Goal: Task Accomplishment & Management: Use online tool/utility

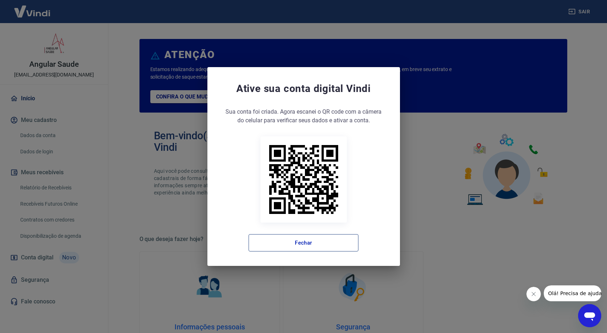
click at [302, 241] on button "Fechar" at bounding box center [304, 242] width 110 height 17
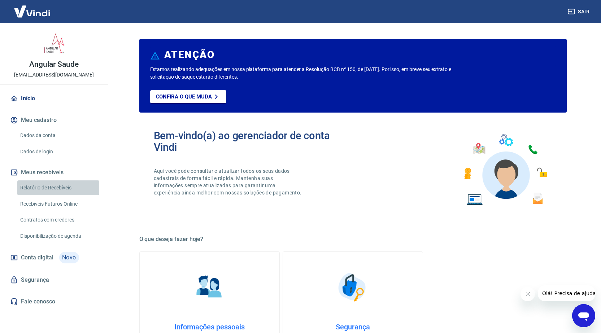
click at [49, 187] on link "Relatório de Recebíveis" at bounding box center [58, 188] width 82 height 15
